Goal: Task Accomplishment & Management: Manage account settings

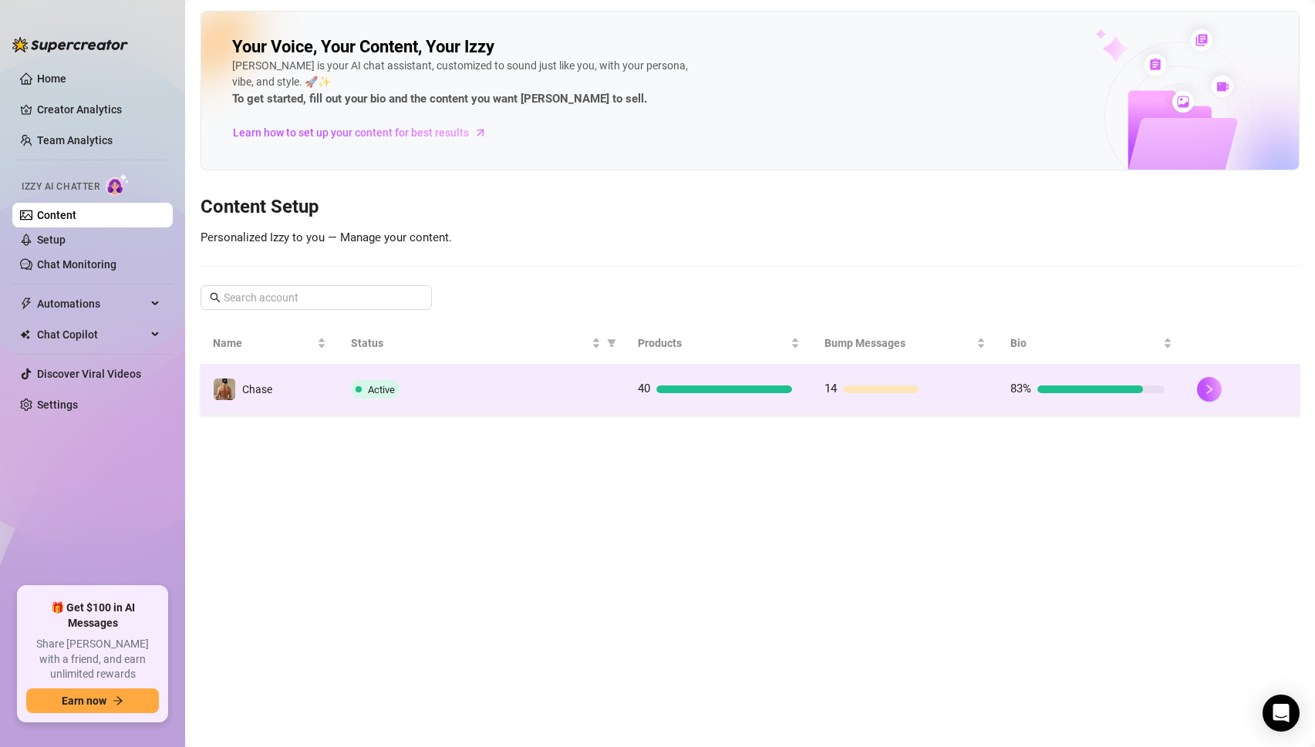
click at [347, 396] on td "Active" at bounding box center [482, 390] width 287 height 50
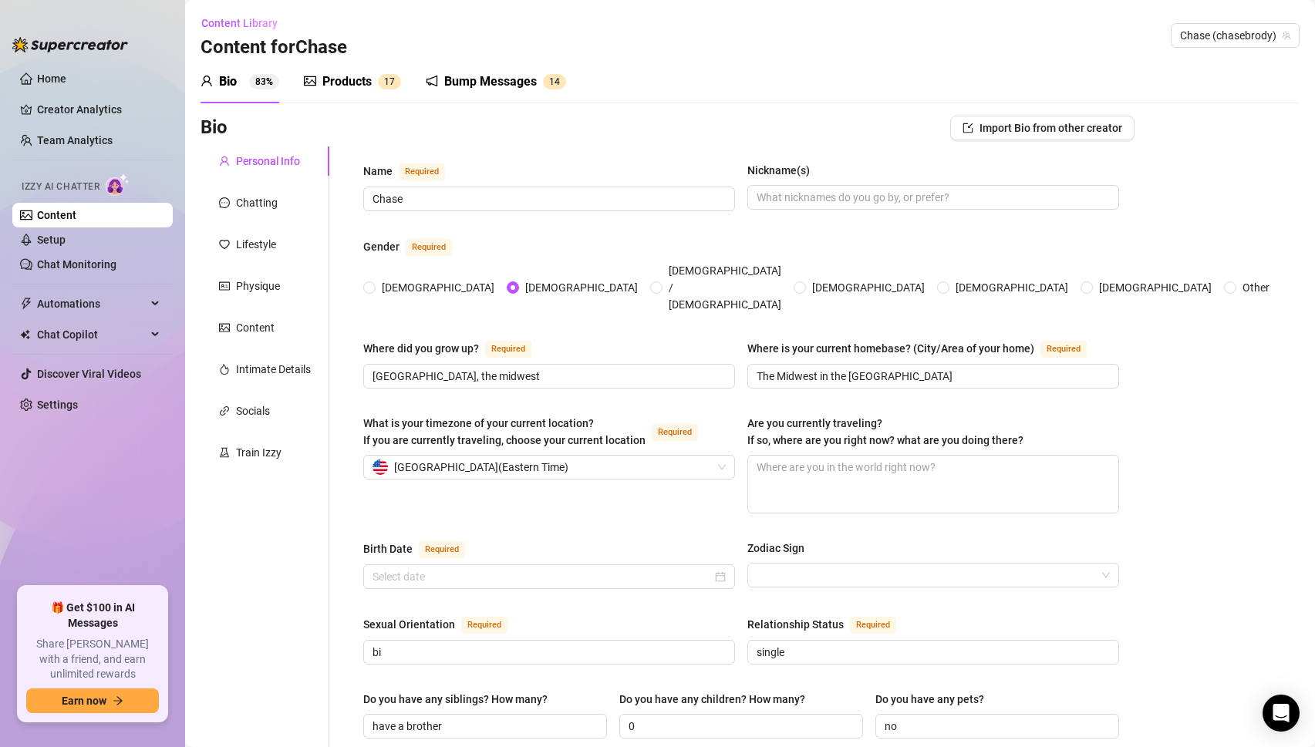
radio input "true"
type input "[DATE]"
click at [62, 241] on link "Setup" at bounding box center [51, 240] width 29 height 12
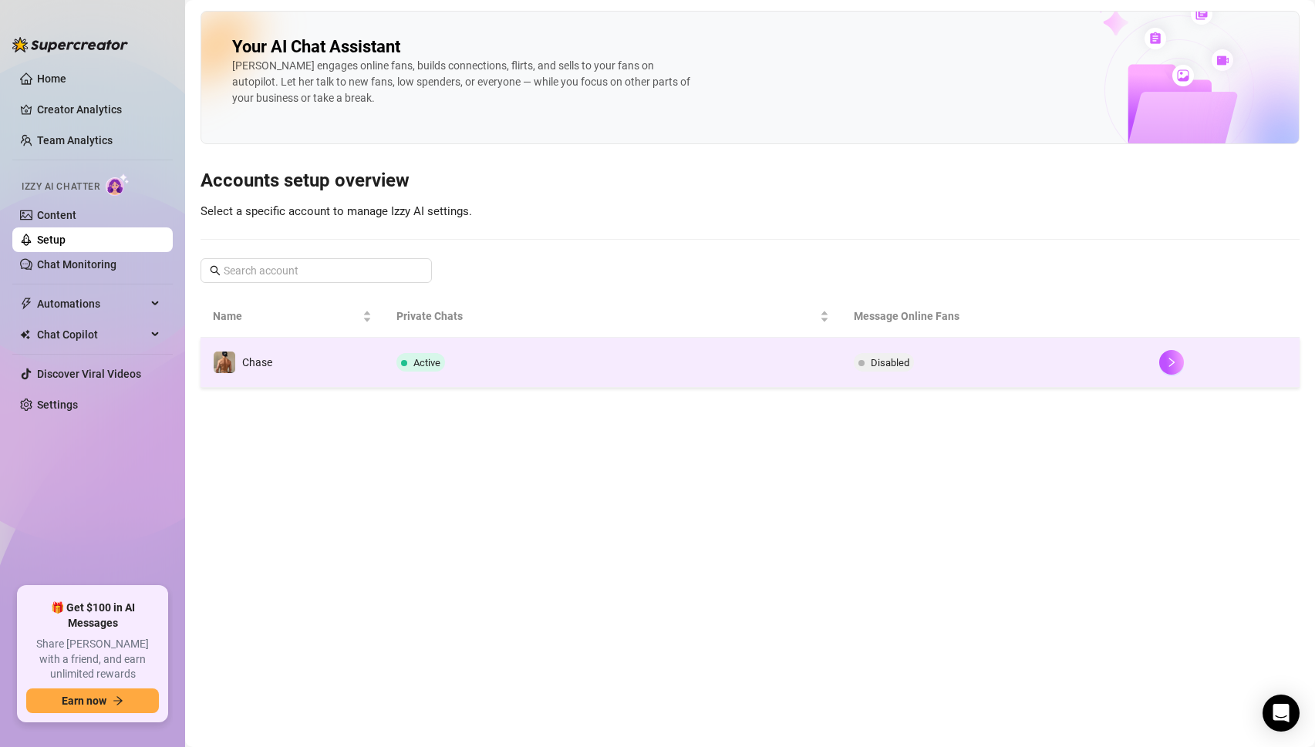
click at [620, 360] on td "Active" at bounding box center [613, 363] width 458 height 50
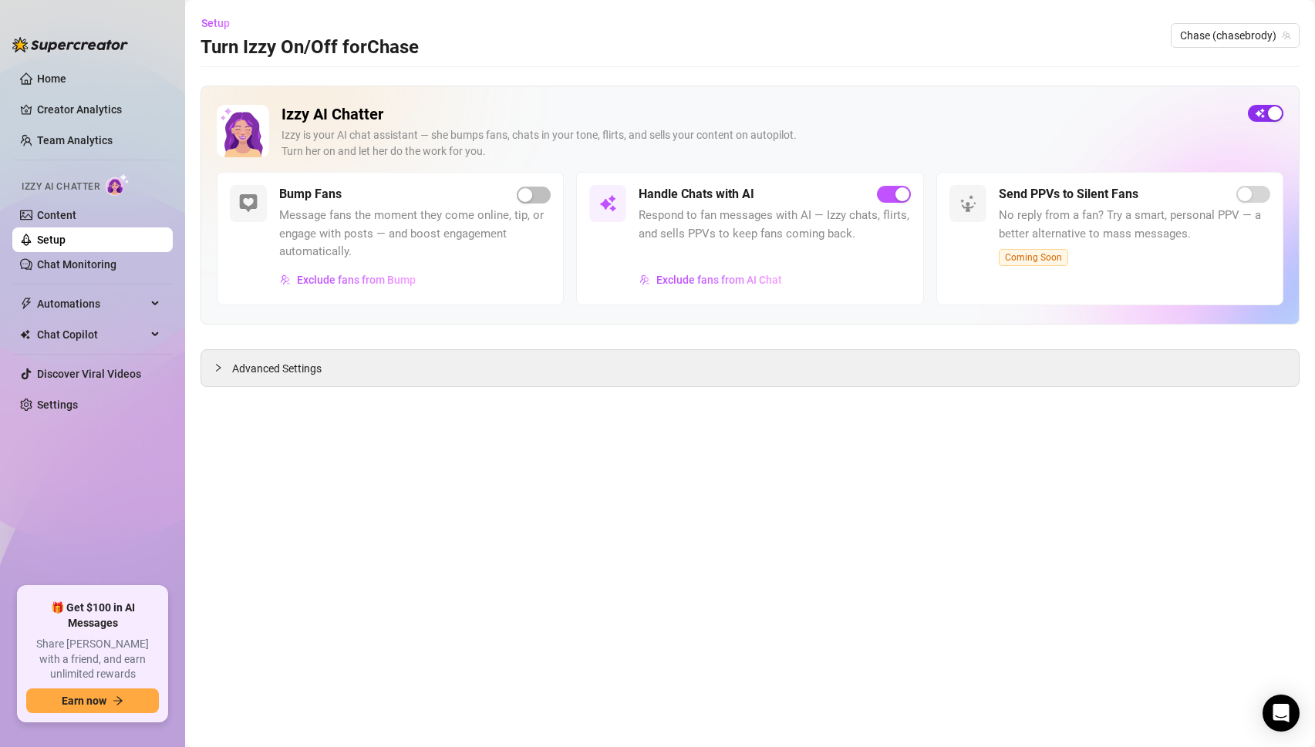
click at [1269, 115] on div "button" at bounding box center [1275, 113] width 14 height 14
click at [84, 271] on link "Chat Monitoring" at bounding box center [76, 264] width 79 height 12
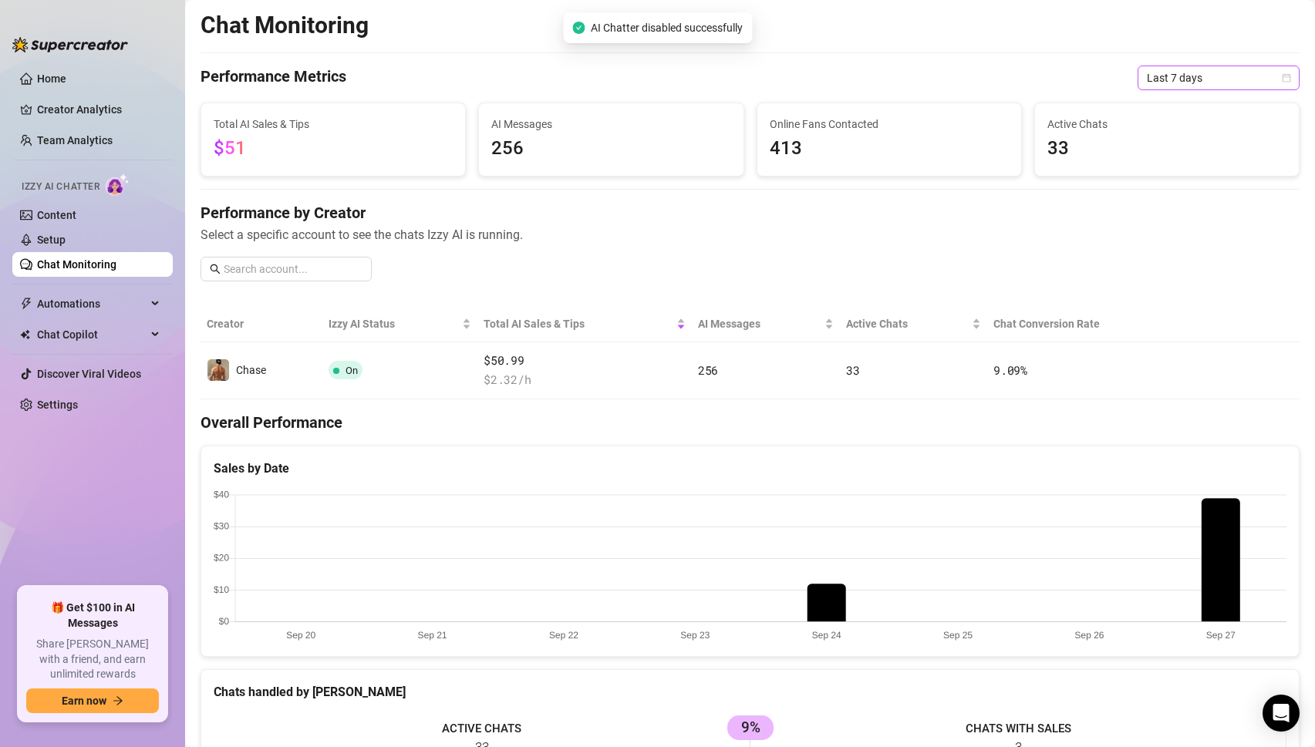
click at [1143, 74] on div "Last 7 days" at bounding box center [1218, 78] width 162 height 25
click at [1167, 109] on div "Last 24 hours" at bounding box center [1218, 108] width 137 height 17
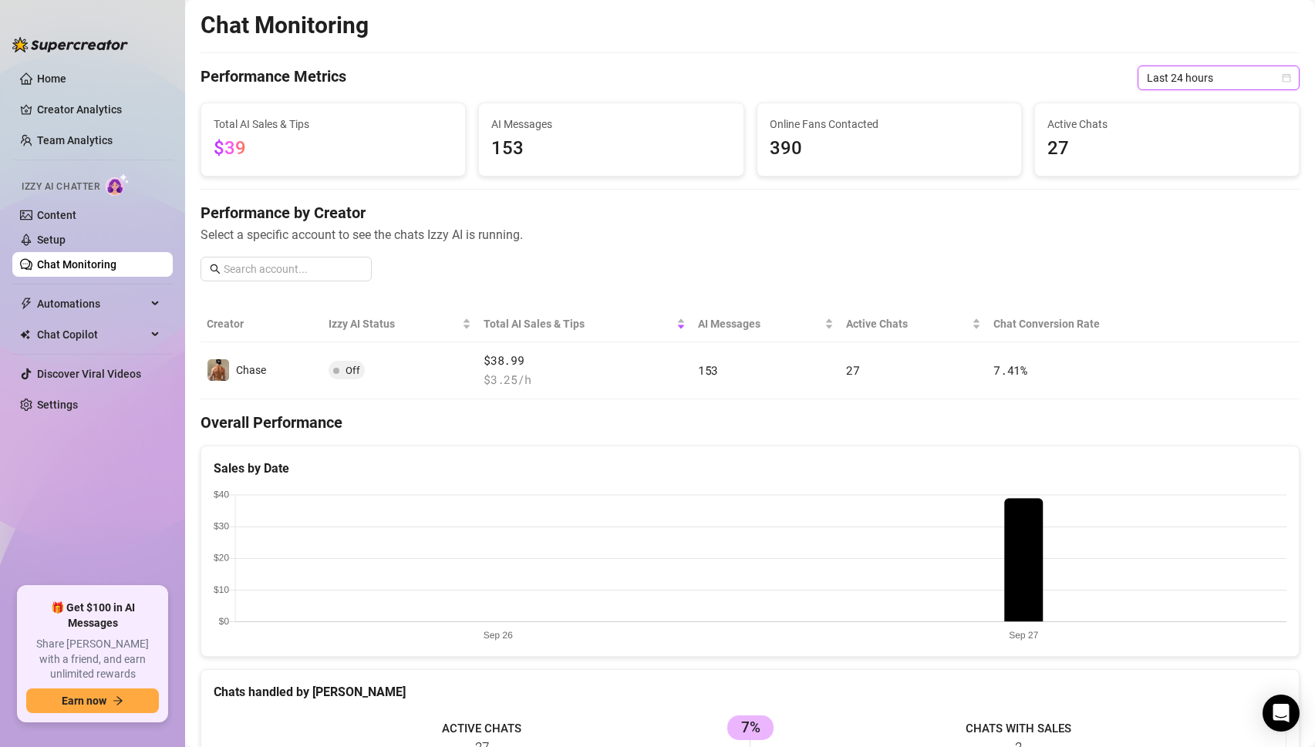
click at [1167, 84] on span "Last 24 hours" at bounding box center [1218, 77] width 143 height 23
click at [1174, 131] on div "Last 7 days" at bounding box center [1218, 133] width 137 height 17
